Goal: Navigation & Orientation: Find specific page/section

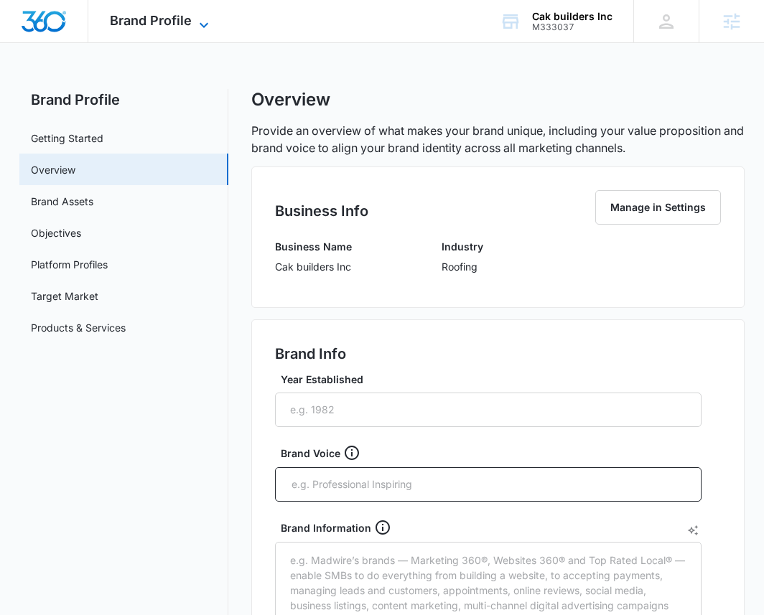
click at [152, 25] on span "Brand Profile" at bounding box center [151, 20] width 82 height 15
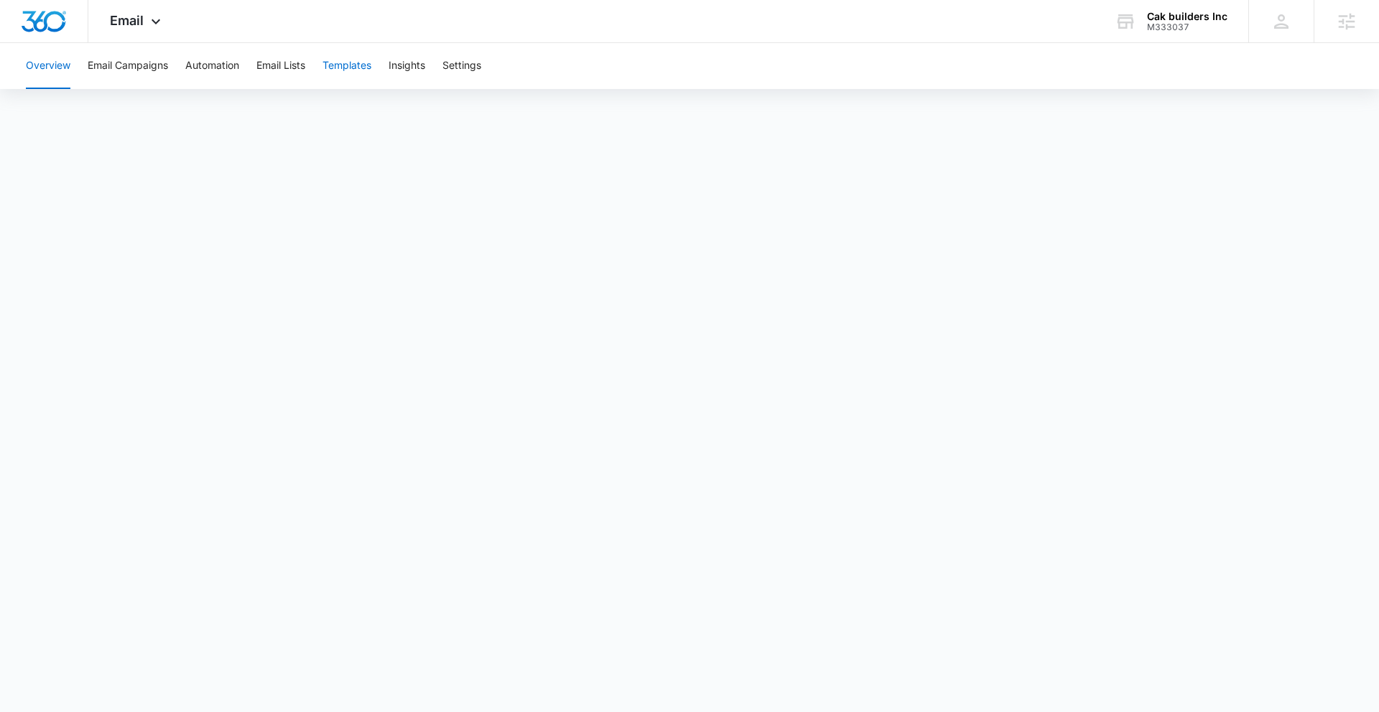
click at [358, 67] on button "Templates" at bounding box center [346, 66] width 49 height 46
click at [210, 63] on button "Automation" at bounding box center [212, 66] width 54 height 46
drag, startPoint x: 355, startPoint y: 68, endPoint x: 341, endPoint y: 68, distance: 13.6
click at [343, 68] on button "Templates" at bounding box center [346, 66] width 49 height 46
click at [160, 24] on icon at bounding box center [155, 25] width 17 height 17
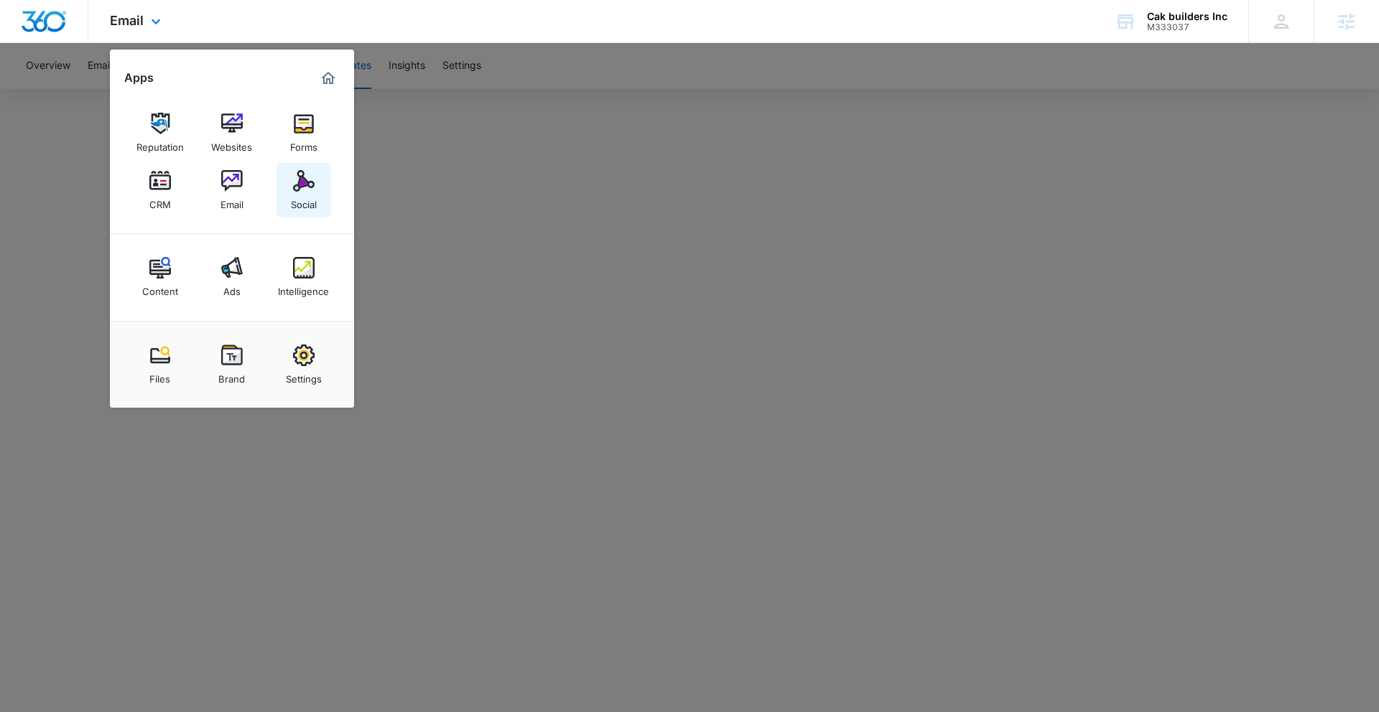
click at [302, 176] on img at bounding box center [304, 181] width 22 height 22
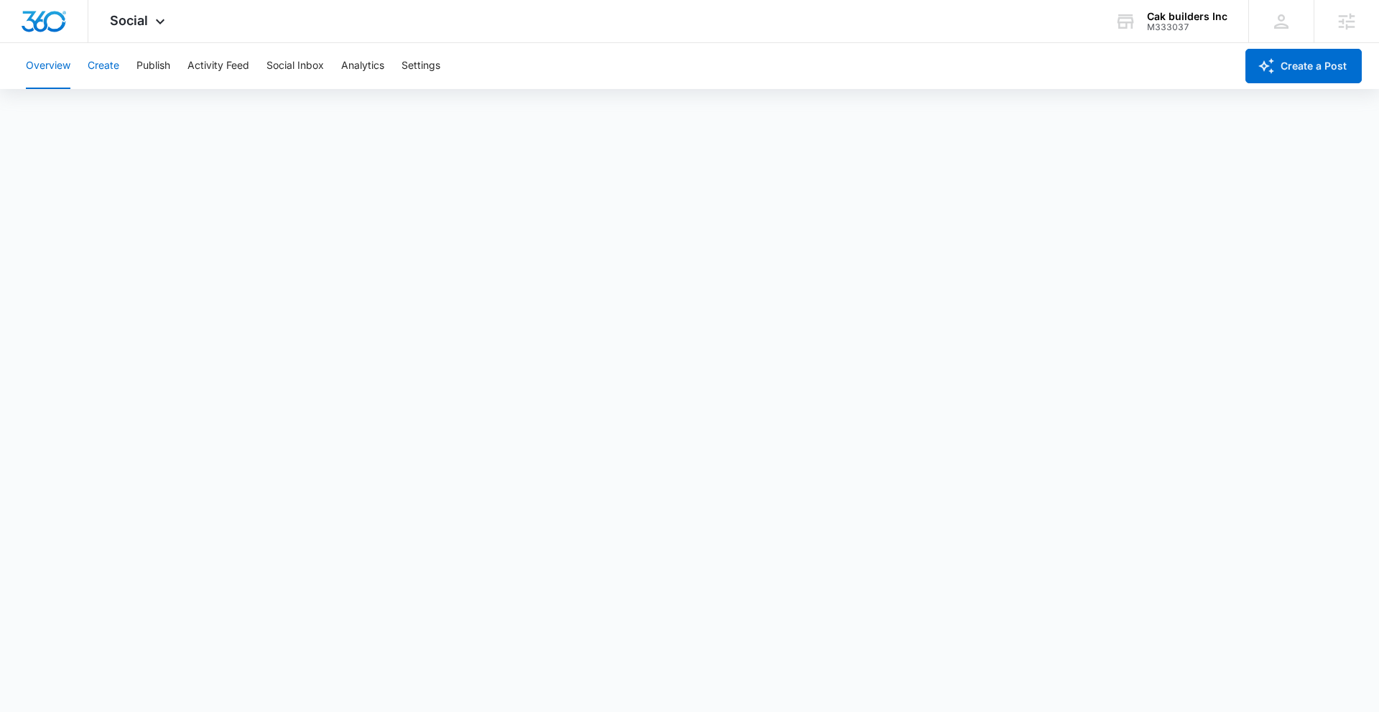
click at [103, 65] on button "Create" at bounding box center [104, 66] width 32 height 46
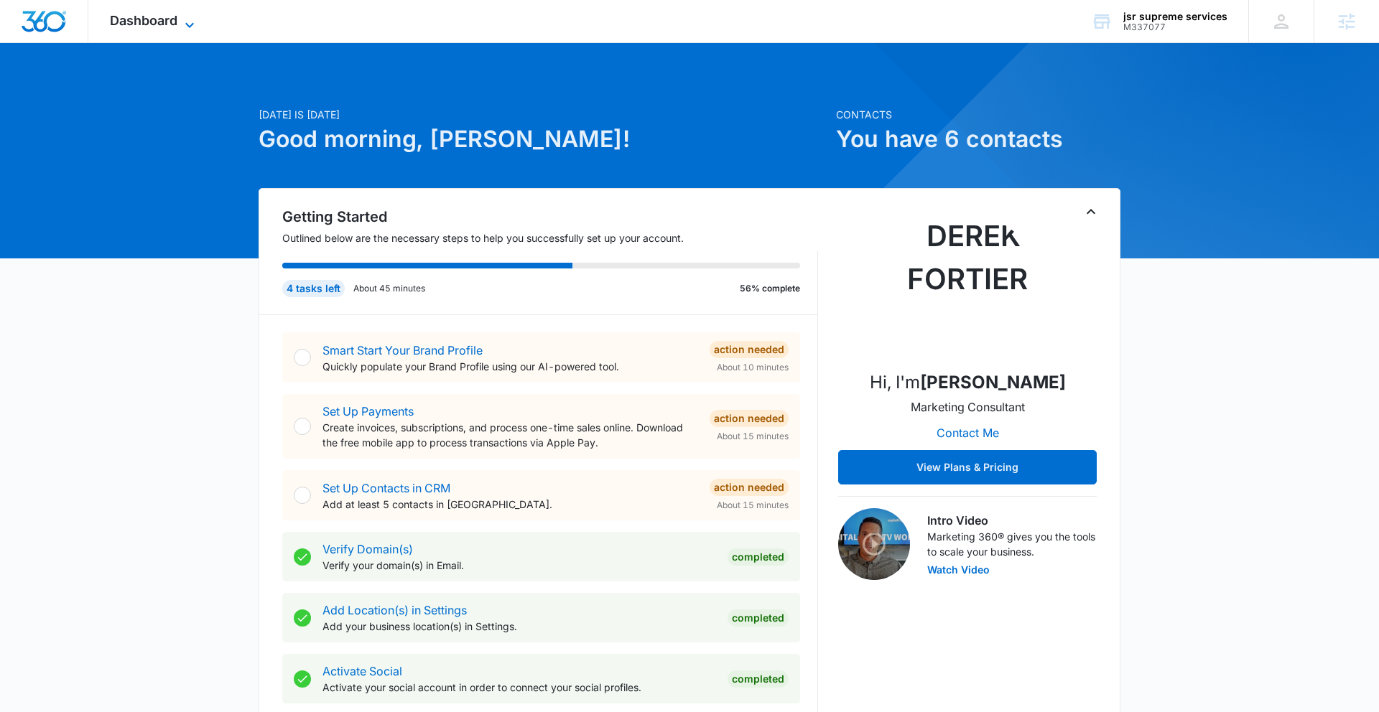
click at [149, 26] on span "Dashboard" at bounding box center [143, 20] width 67 height 15
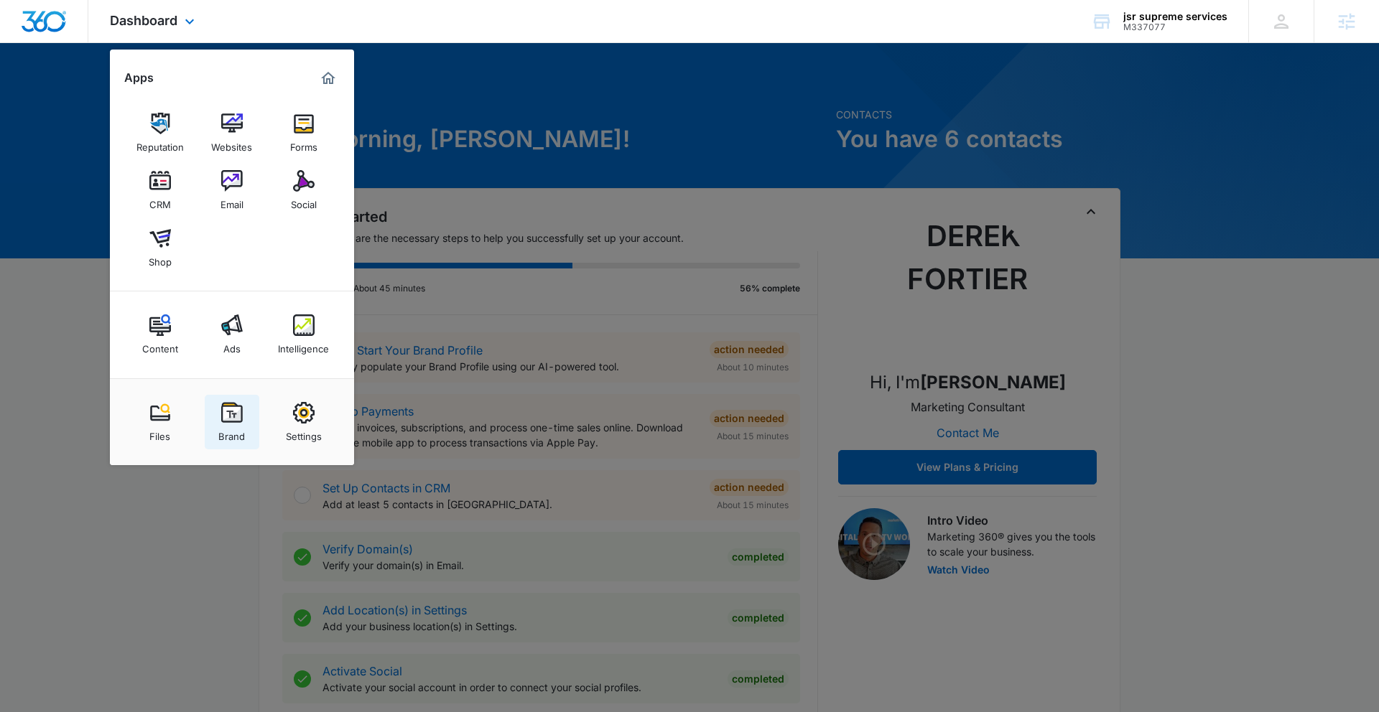
click at [234, 420] on img at bounding box center [232, 413] width 22 height 22
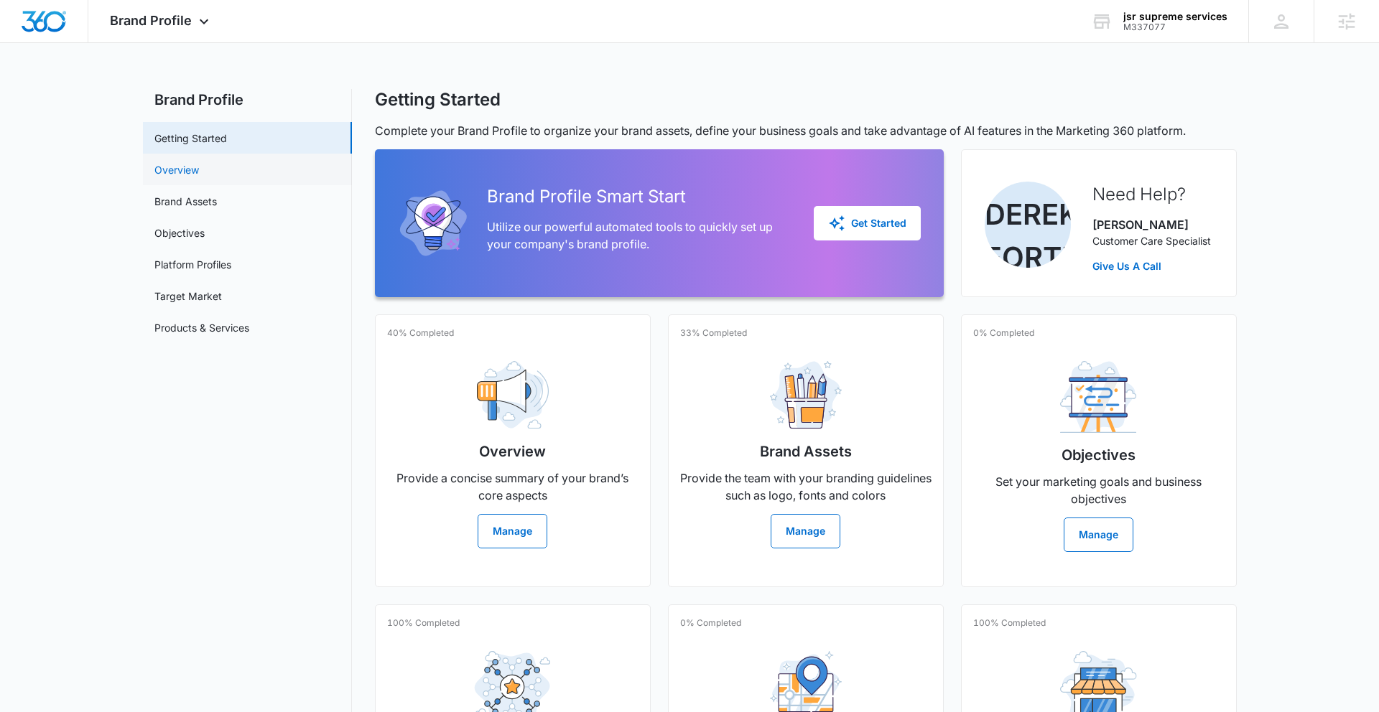
click at [190, 172] on link "Overview" at bounding box center [176, 169] width 45 height 15
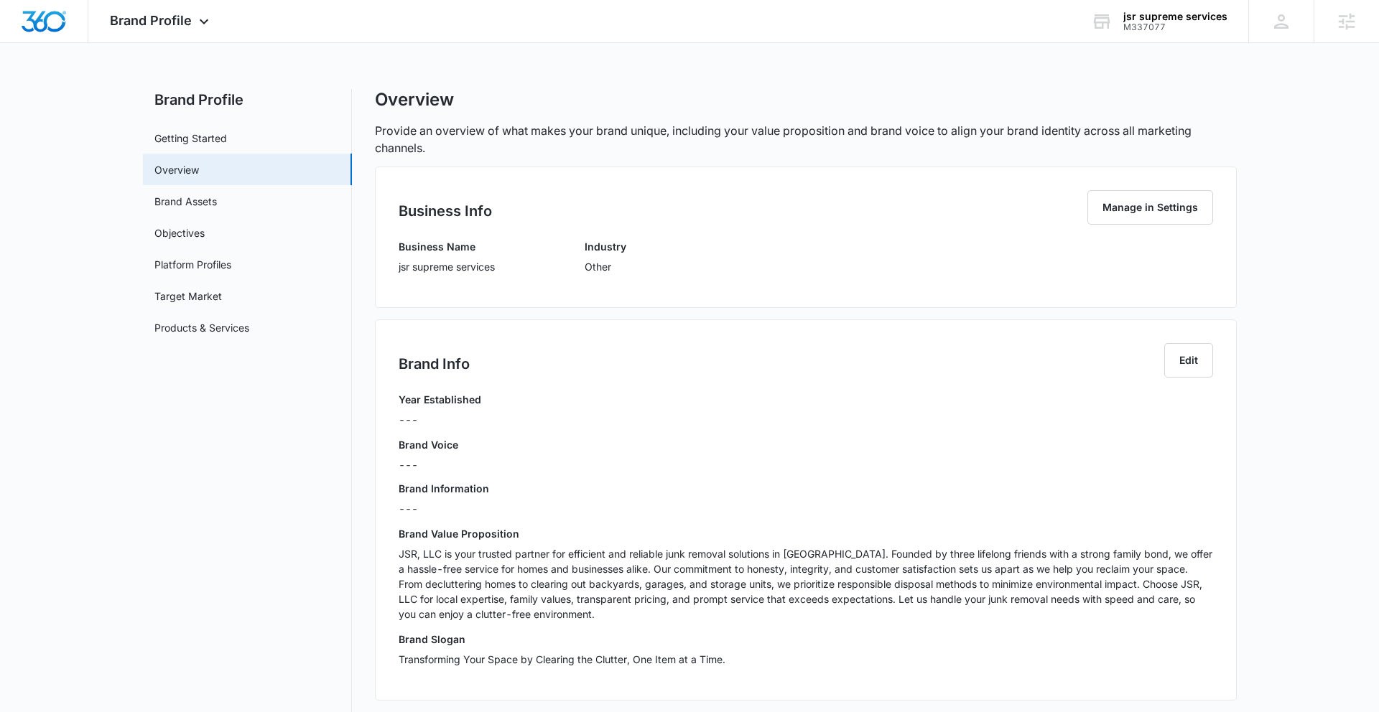
click at [404, 276] on div "Business Name jsr supreme services" at bounding box center [447, 261] width 96 height 45
drag, startPoint x: 396, startPoint y: 269, endPoint x: 491, endPoint y: 276, distance: 95.1
click at [504, 270] on div "Business Info Manage in Settings Business Name jsr supreme services Industry Ot…" at bounding box center [806, 237] width 862 height 141
copy p "jsr supreme services"
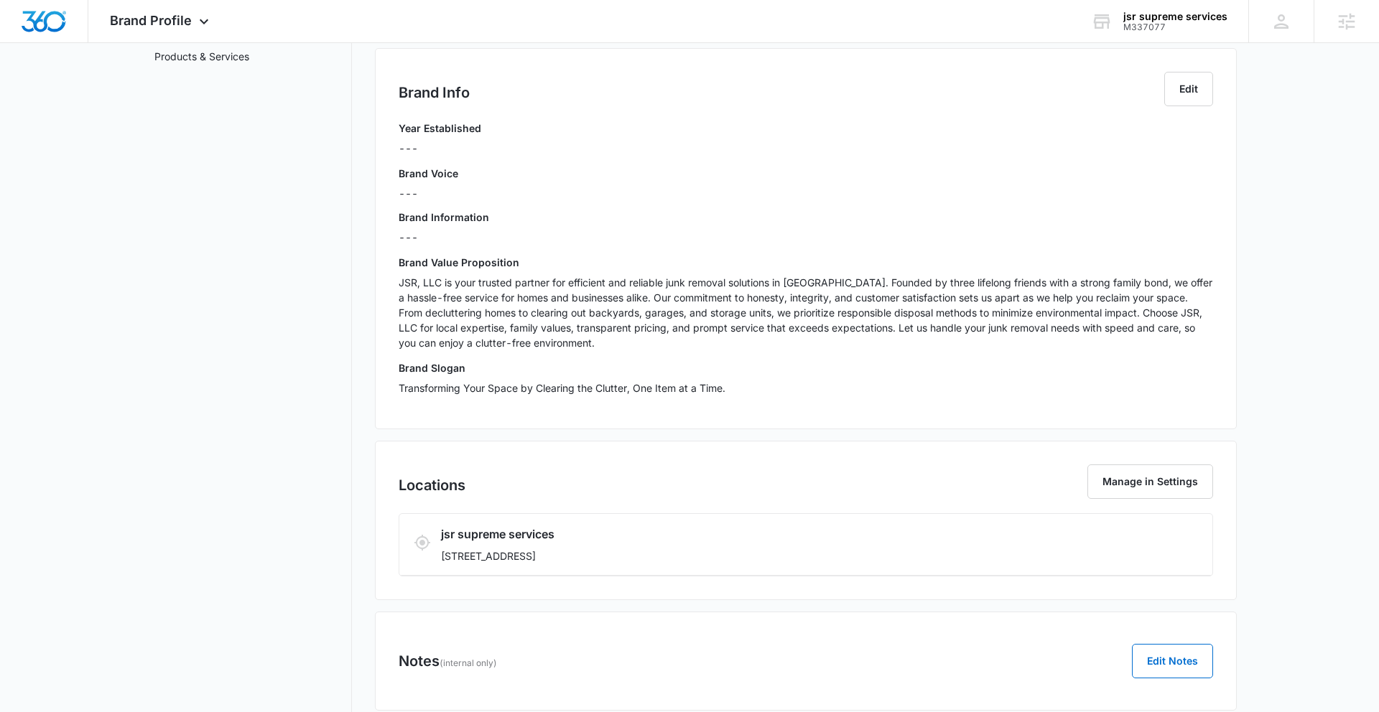
scroll to position [324, 0]
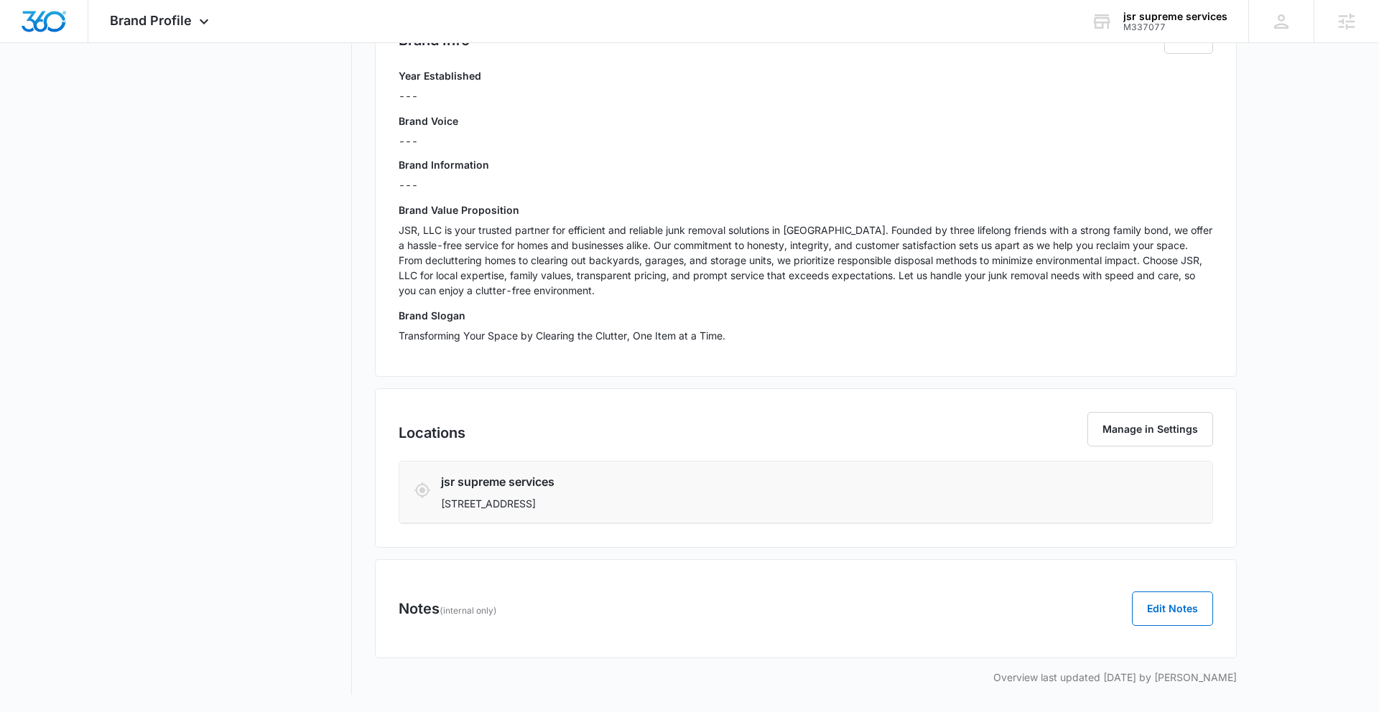
click at [547, 507] on p "1141 N Front Street, Philadelphia, PA 19123" at bounding box center [738, 503] width 595 height 15
drag, startPoint x: 543, startPoint y: 505, endPoint x: 615, endPoint y: 511, distance: 72.0
click at [615, 511] on p "1141 N Front Street, Philadelphia, PA 19123" at bounding box center [738, 503] width 595 height 15
copy p "Philadelphia, PA"
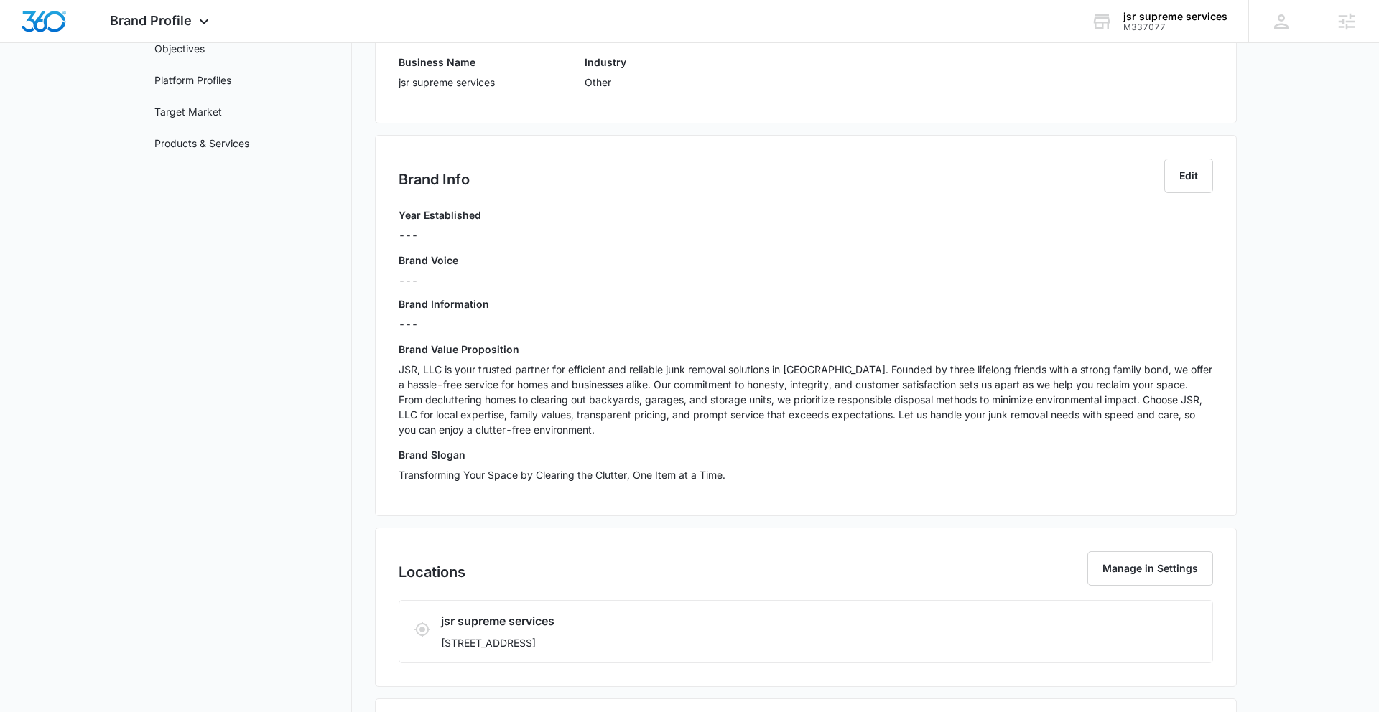
scroll to position [187, 0]
click at [176, 19] on span "Brand Profile" at bounding box center [151, 20] width 82 height 15
